Goal: Task Accomplishment & Management: Use online tool/utility

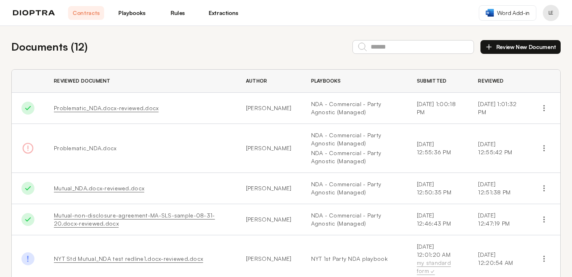
click at [137, 17] on link "Playbooks" at bounding box center [132, 13] width 36 height 14
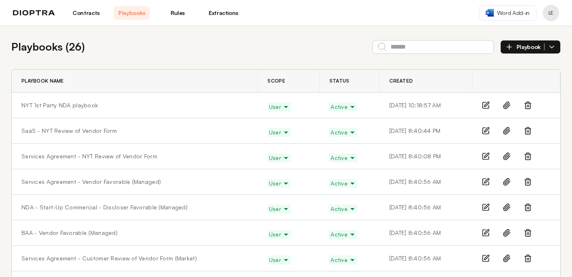
click at [520, 49] on span "Playbook" at bounding box center [530, 46] width 28 height 7
drag, startPoint x: 513, startPoint y: 84, endPoint x: 512, endPoint y: 63, distance: 21.5
click at [513, 45] on icon "button" at bounding box center [509, 47] width 8 height 8
click at [515, 63] on li "Manually" at bounding box center [531, 66] width 60 height 16
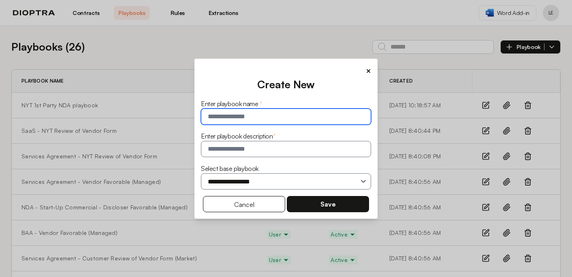
click at [279, 113] on input "text" at bounding box center [286, 117] width 170 height 16
type input "*"
type input "**********"
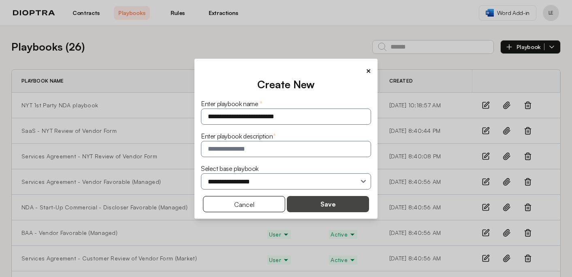
click at [326, 206] on button "Save" at bounding box center [328, 204] width 82 height 16
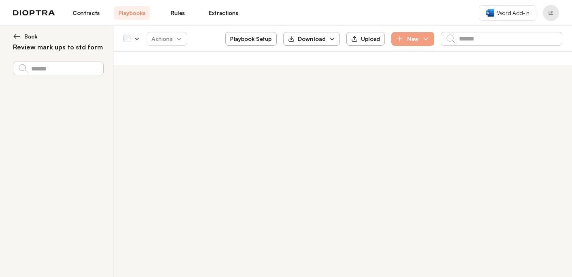
click at [261, 29] on div "Actions Playbook Setup Download Upload New" at bounding box center [342, 39] width 458 height 26
click at [260, 41] on button "Playbook Setup" at bounding box center [250, 39] width 51 height 14
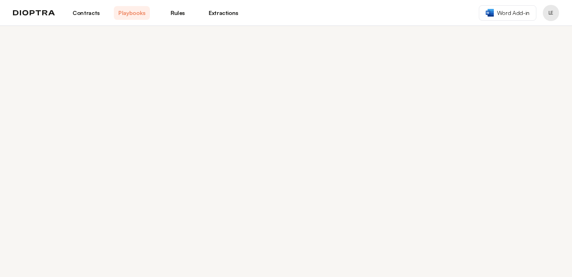
select select "******"
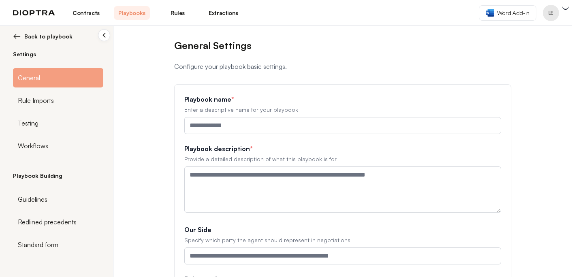
type input "**********"
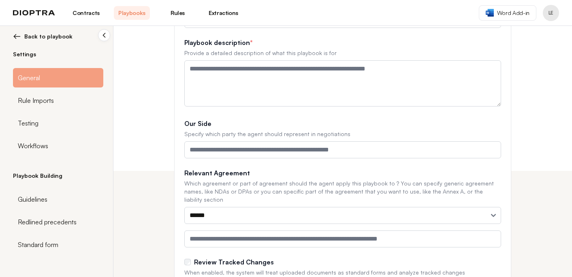
scroll to position [140, 0]
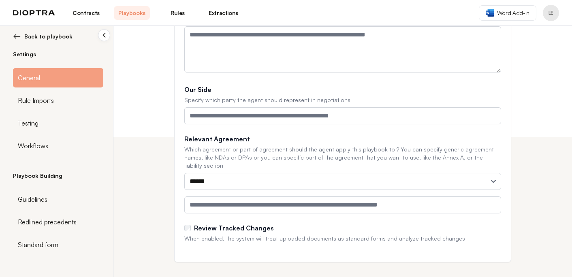
click at [191, 223] on div "Review Tracked Changes" at bounding box center [342, 228] width 317 height 10
click at [69, 243] on div "Standard form" at bounding box center [58, 244] width 90 height 19
